Goal: Task Accomplishment & Management: Manage account settings

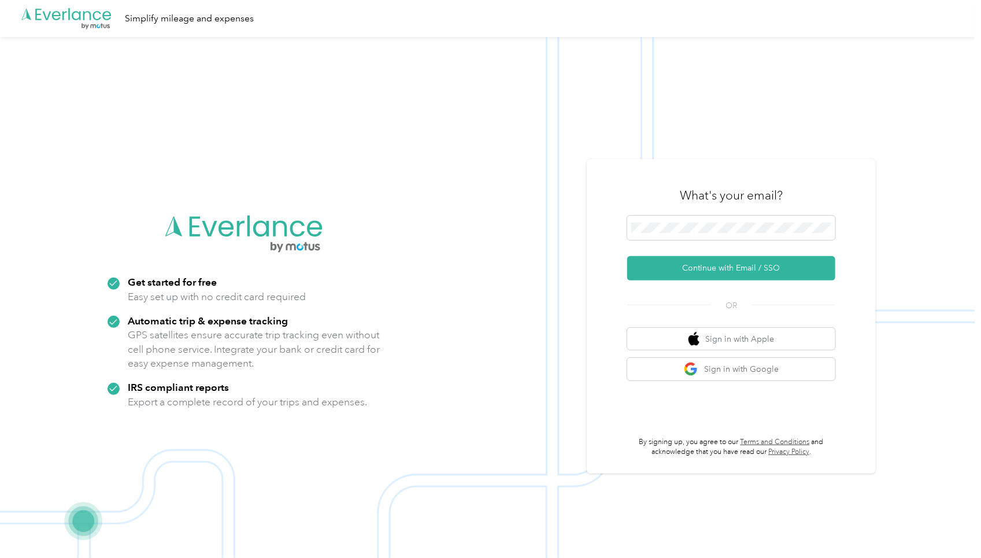
scroll to position [1, 0]
click at [627, 256] on button "Continue with Email / SSO" at bounding box center [731, 268] width 208 height 24
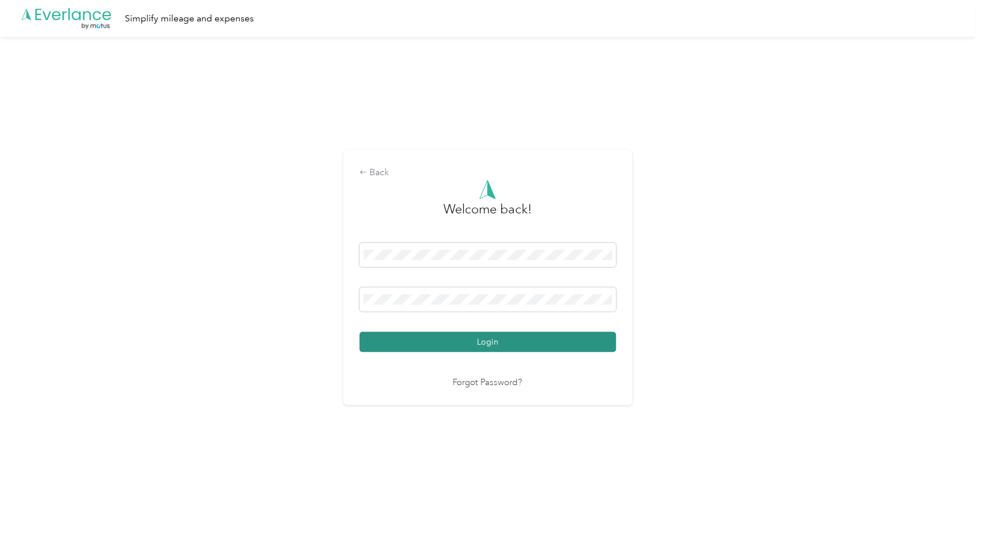
click at [502, 336] on button "Login" at bounding box center [488, 342] width 257 height 20
